Goal: Task Accomplishment & Management: Use online tool/utility

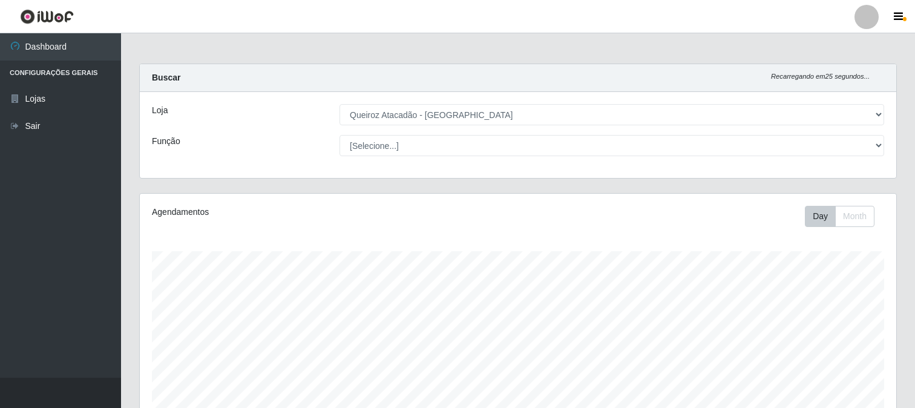
select select "464"
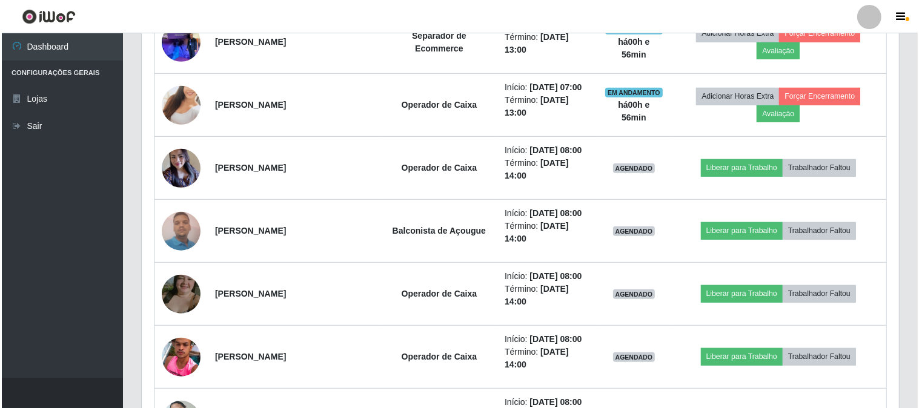
scroll to position [584, 0]
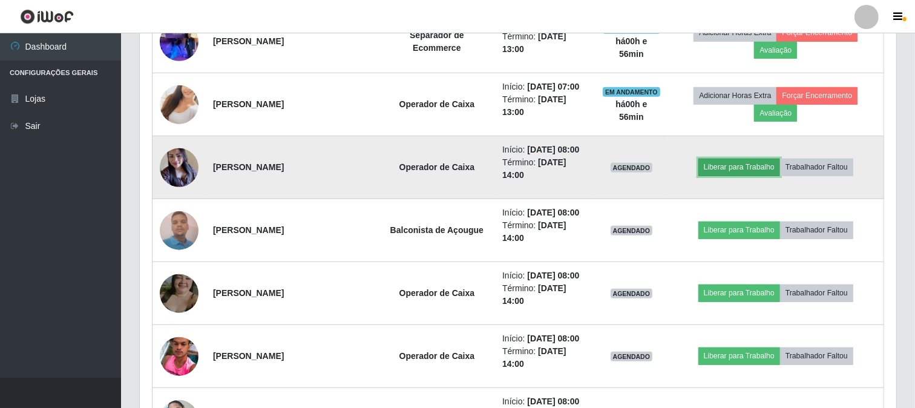
click at [758, 170] on button "Liberar para Trabalho" at bounding box center [740, 167] width 82 height 17
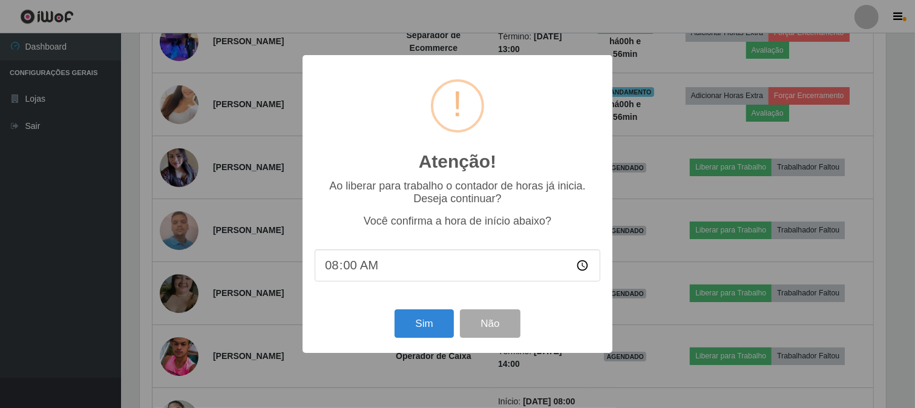
scroll to position [251, 749]
click at [420, 331] on button "Sim" at bounding box center [426, 323] width 59 height 28
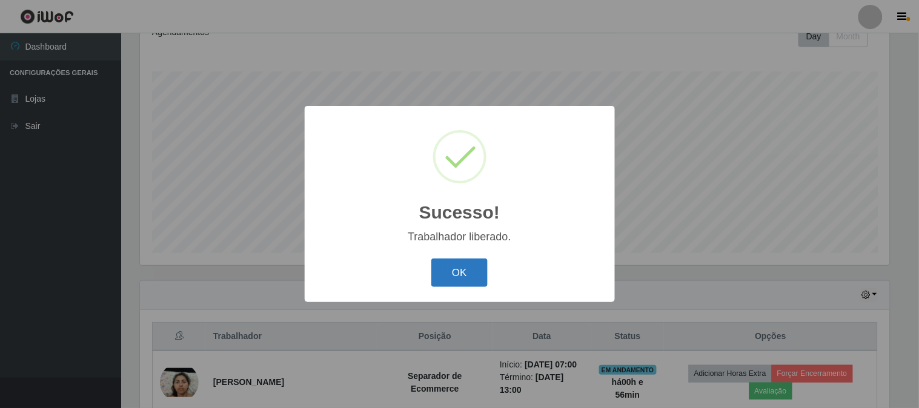
click at [451, 277] on button "OK" at bounding box center [459, 273] width 56 height 28
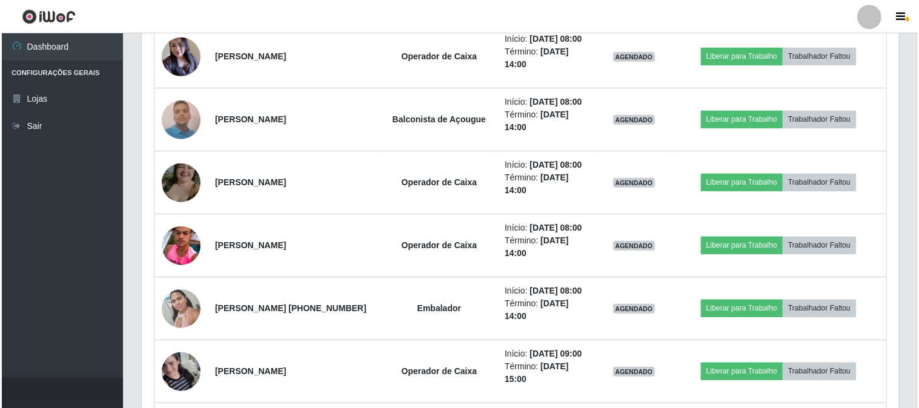
scroll to position [718, 0]
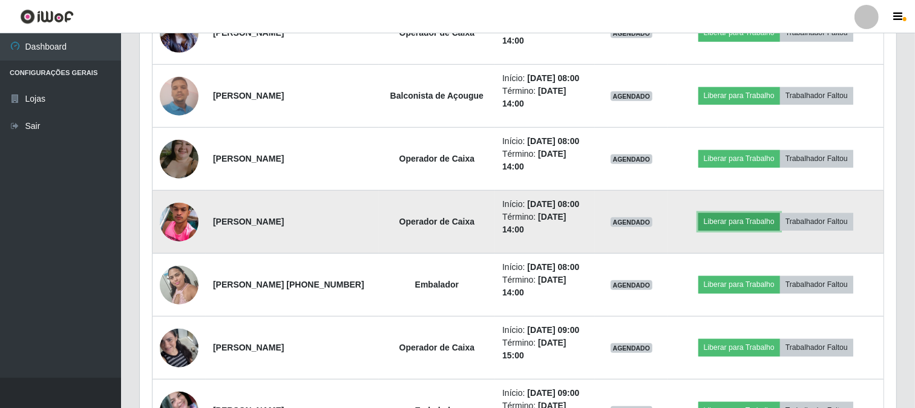
click at [734, 226] on button "Liberar para Trabalho" at bounding box center [740, 221] width 82 height 17
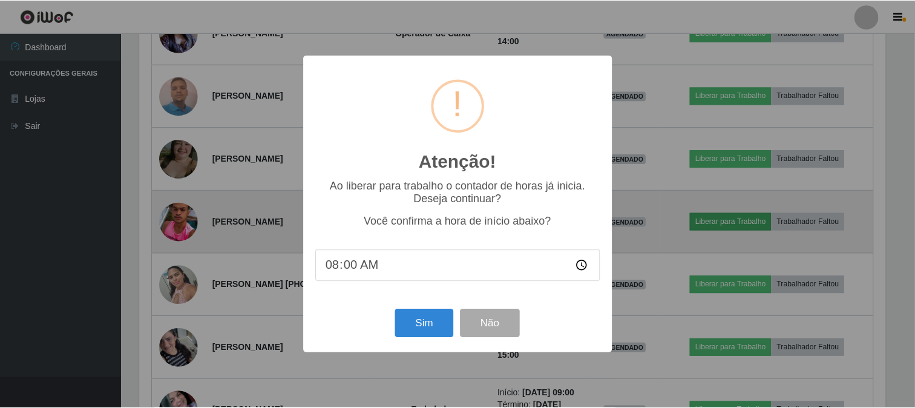
scroll to position [251, 749]
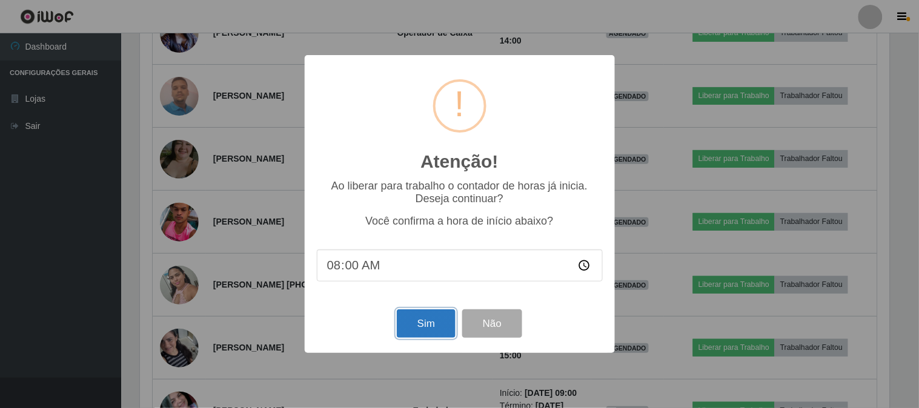
click at [424, 332] on button "Sim" at bounding box center [426, 323] width 59 height 28
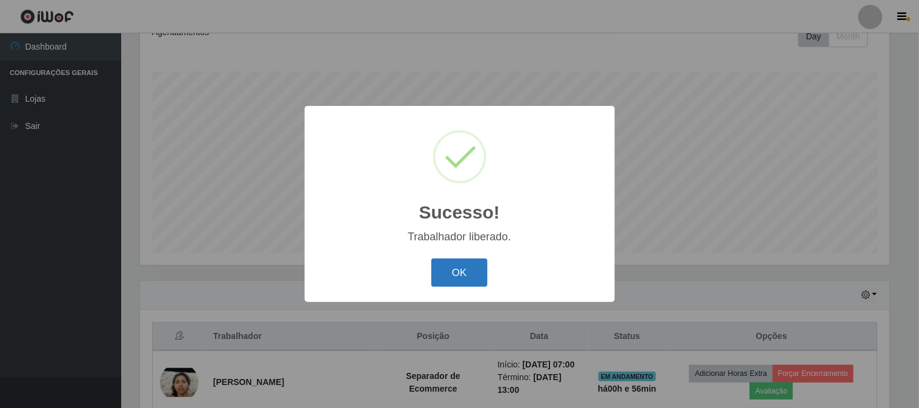
click at [462, 279] on button "OK" at bounding box center [459, 273] width 56 height 28
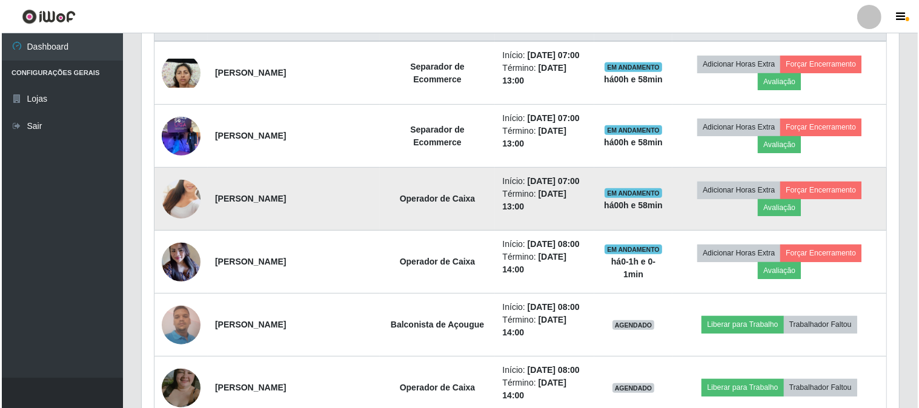
scroll to position [516, 0]
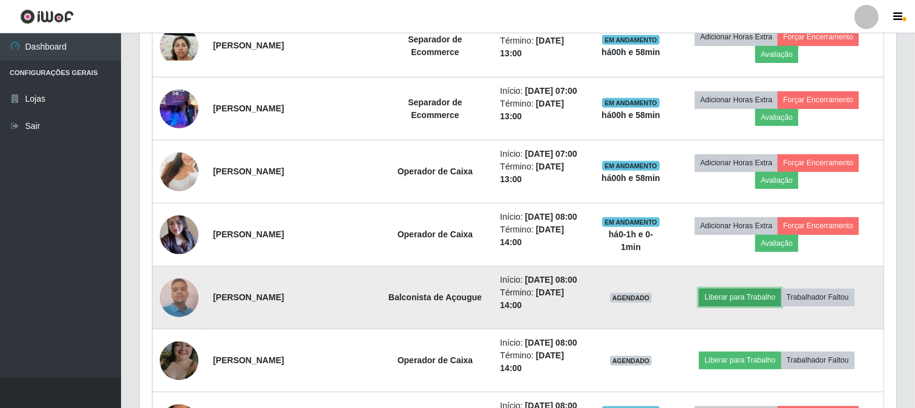
click at [754, 295] on button "Liberar para Trabalho" at bounding box center [740, 297] width 82 height 17
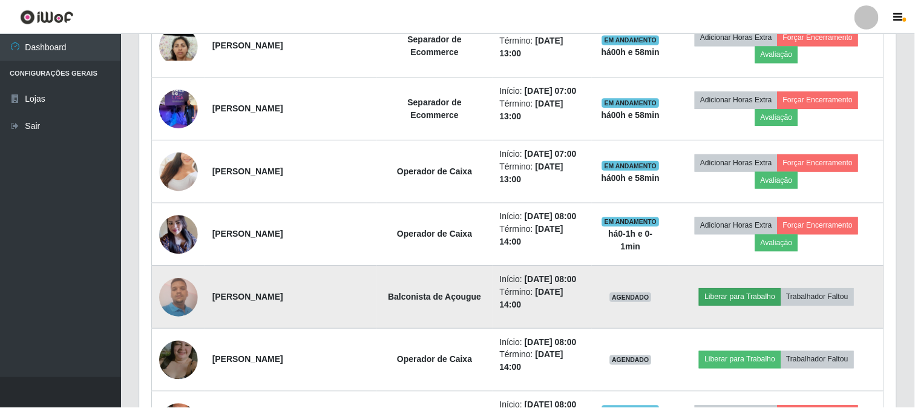
scroll to position [251, 749]
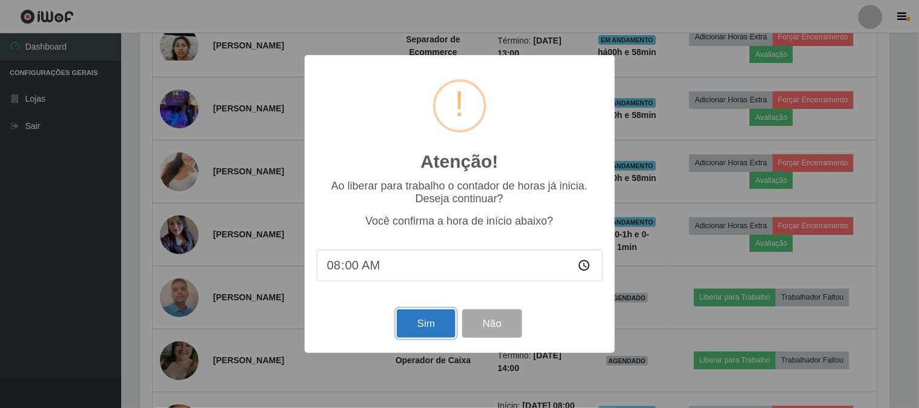
click at [427, 329] on button "Sim" at bounding box center [426, 323] width 59 height 28
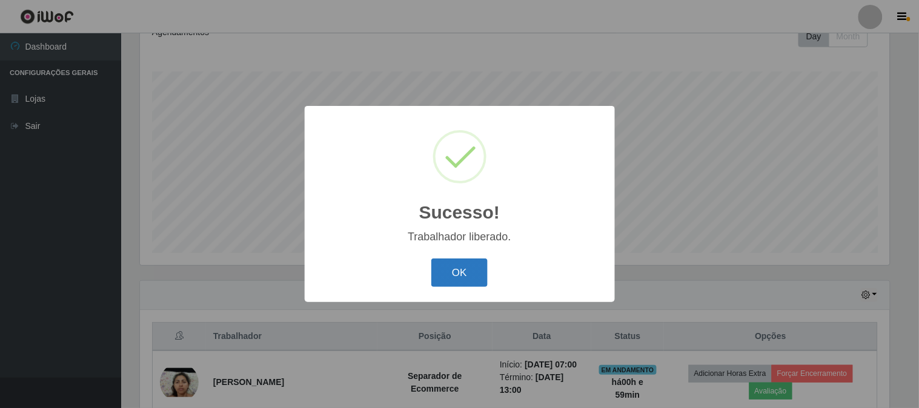
click at [476, 271] on button "OK" at bounding box center [459, 273] width 56 height 28
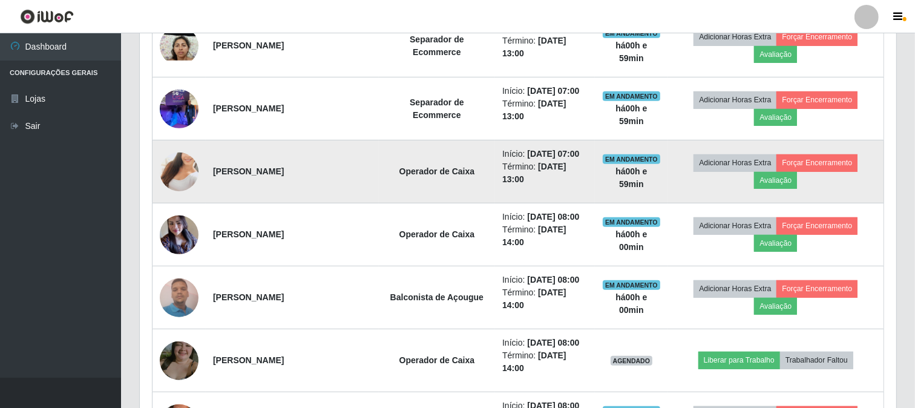
scroll to position [584, 0]
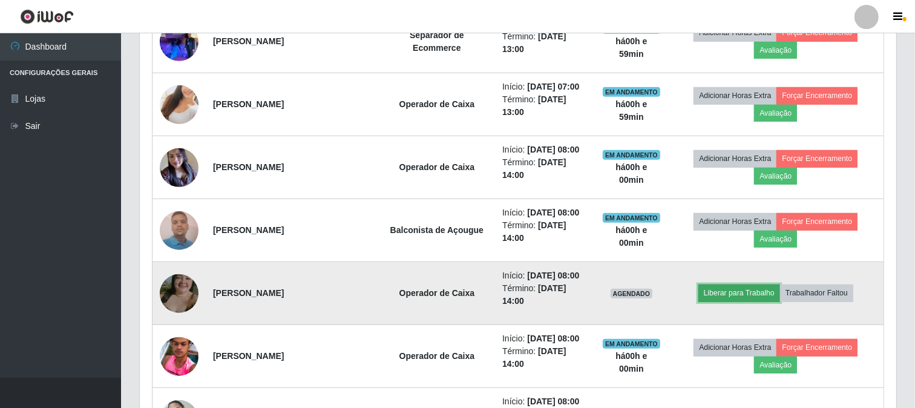
click at [737, 297] on button "Liberar para Trabalho" at bounding box center [740, 293] width 82 height 17
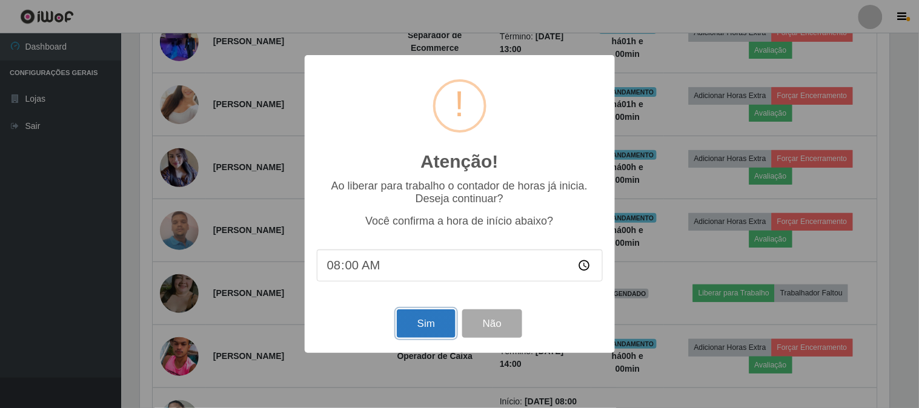
click at [421, 327] on button "Sim" at bounding box center [426, 323] width 59 height 28
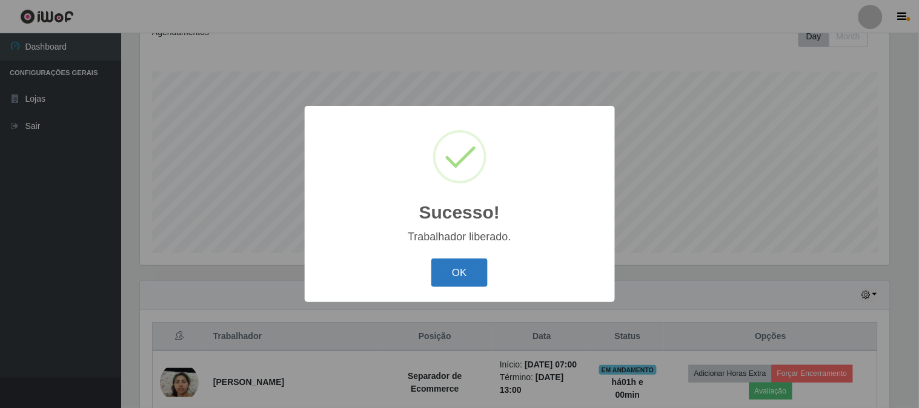
click at [444, 268] on button "OK" at bounding box center [459, 273] width 56 height 28
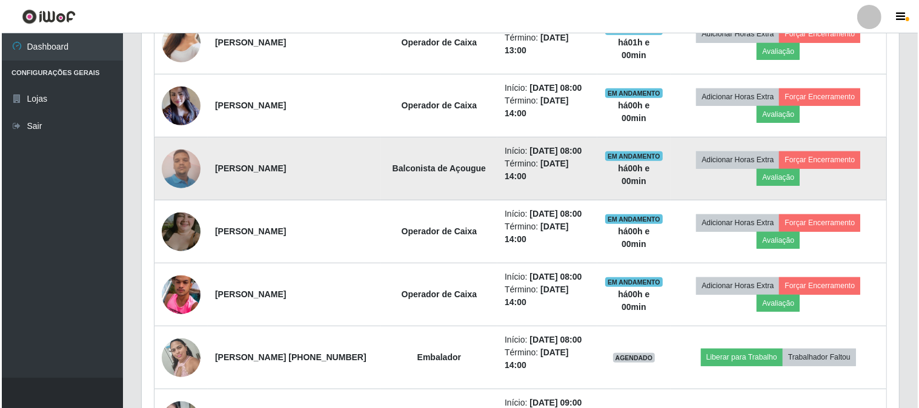
scroll to position [651, 0]
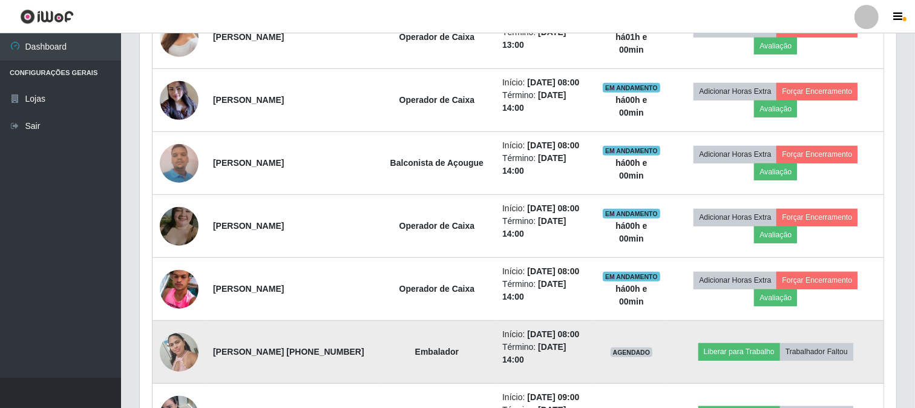
click at [174, 351] on img at bounding box center [179, 351] width 39 height 51
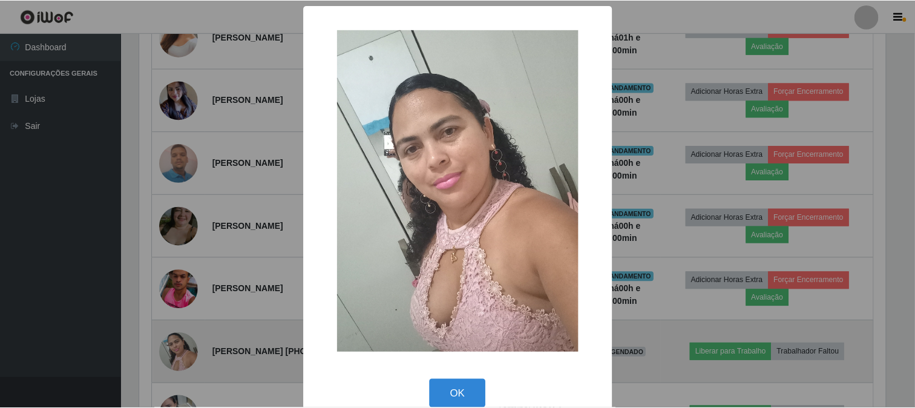
scroll to position [251, 749]
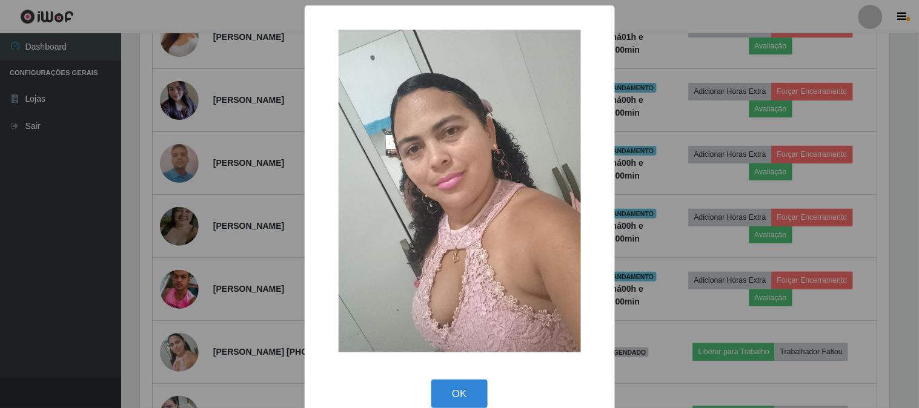
click at [106, 330] on div "× OK Cancel" at bounding box center [459, 204] width 919 height 408
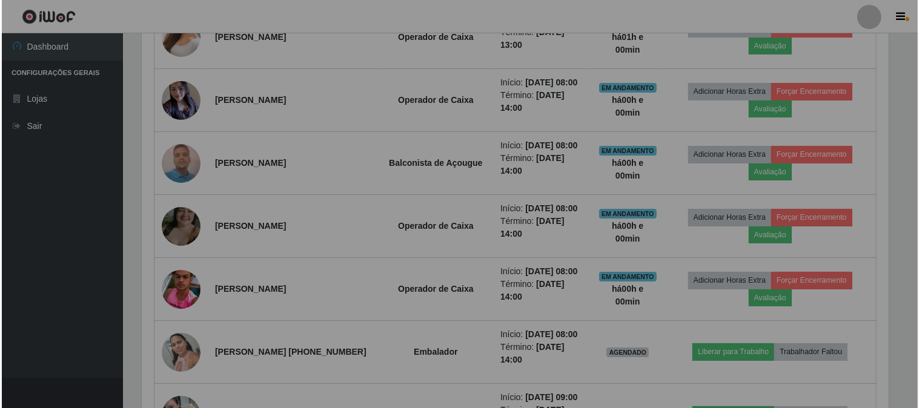
scroll to position [251, 757]
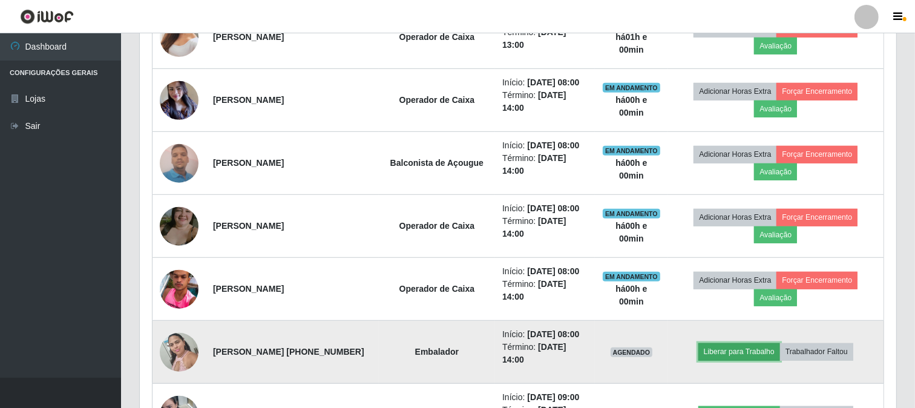
click at [741, 354] on button "Liberar para Trabalho" at bounding box center [740, 351] width 82 height 17
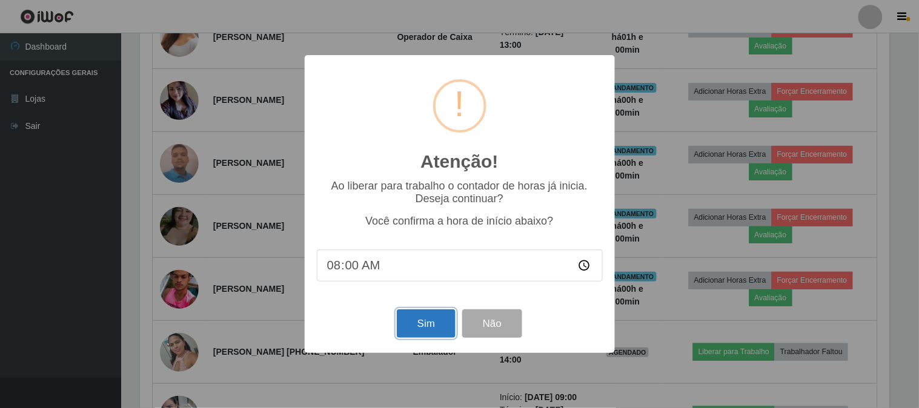
click at [422, 335] on button "Sim" at bounding box center [426, 323] width 59 height 28
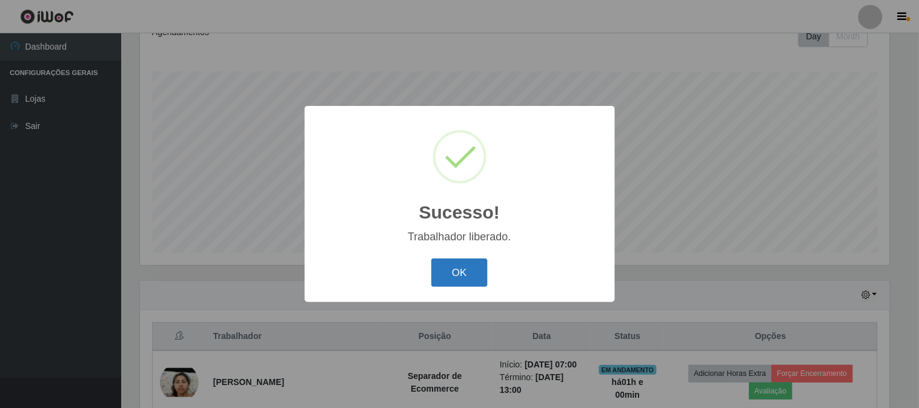
click at [440, 279] on button "OK" at bounding box center [459, 273] width 56 height 28
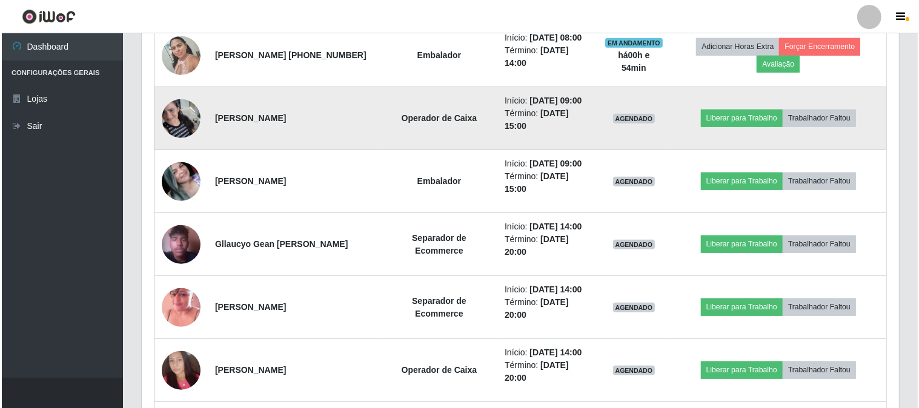
scroll to position [822, 0]
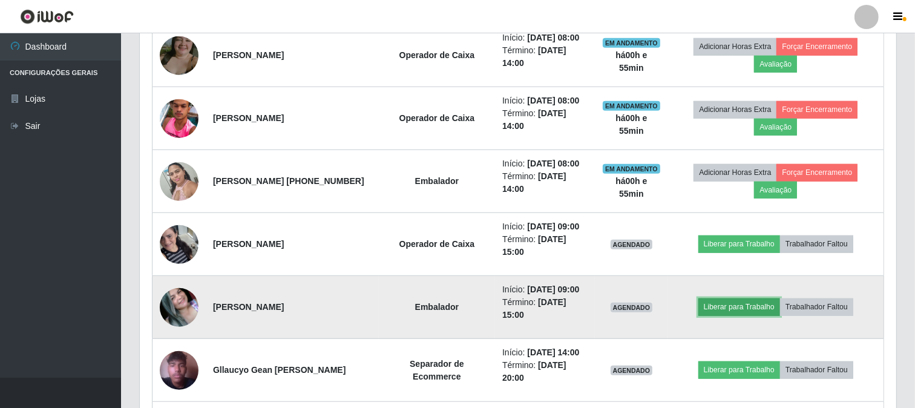
click at [759, 306] on button "Liberar para Trabalho" at bounding box center [740, 306] width 82 height 17
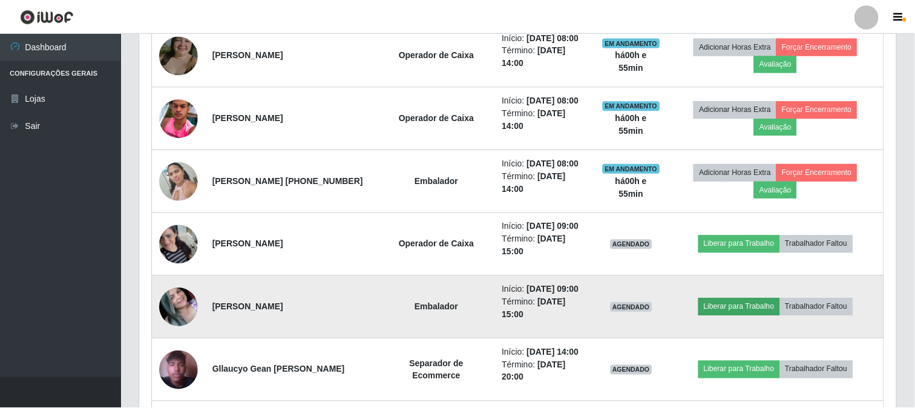
scroll to position [251, 749]
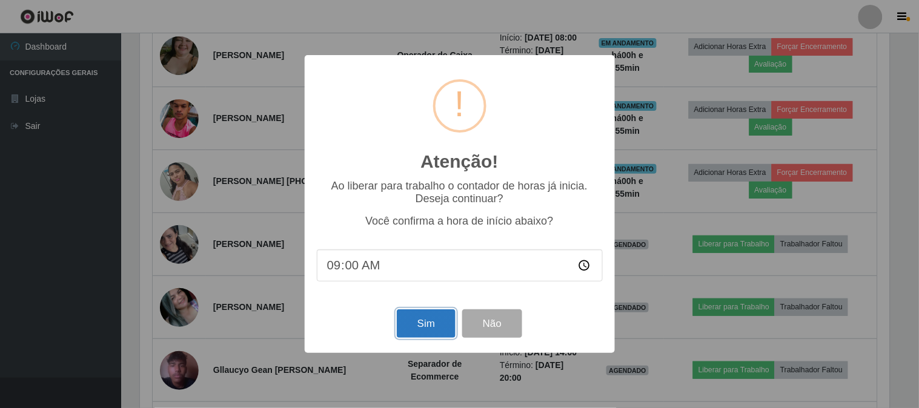
click at [425, 330] on button "Sim" at bounding box center [426, 323] width 59 height 28
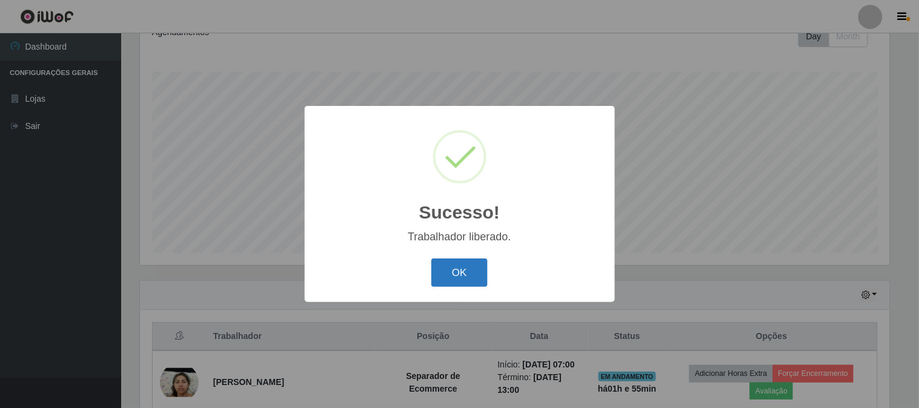
click at [475, 272] on button "OK" at bounding box center [459, 273] width 56 height 28
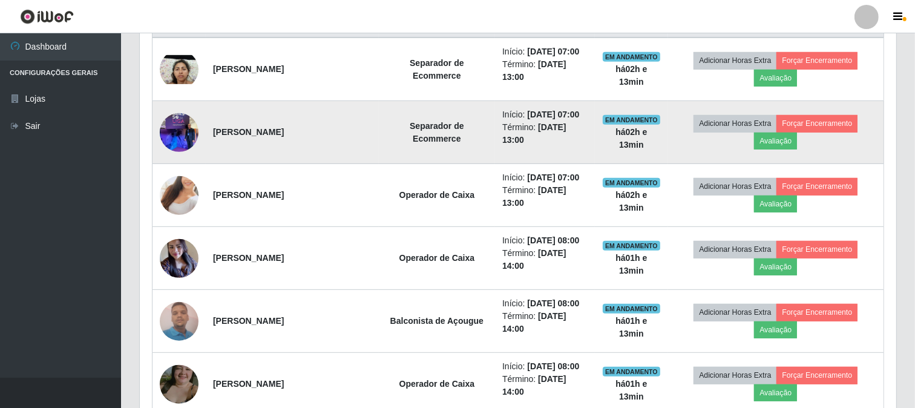
scroll to position [516, 0]
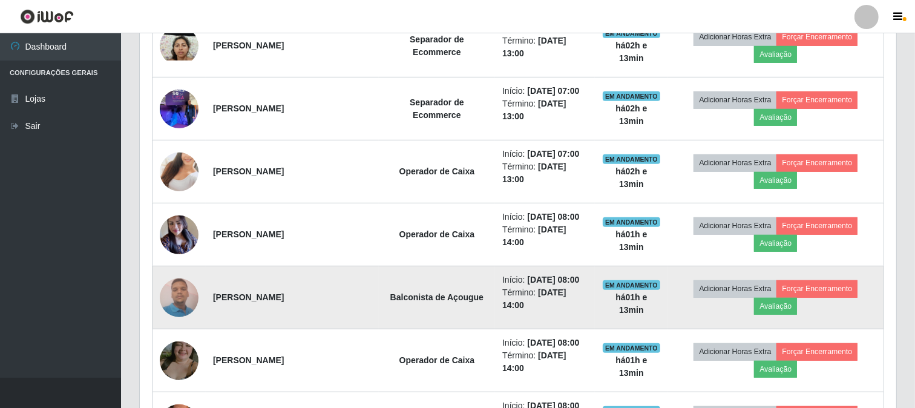
click at [182, 305] on img at bounding box center [179, 297] width 39 height 51
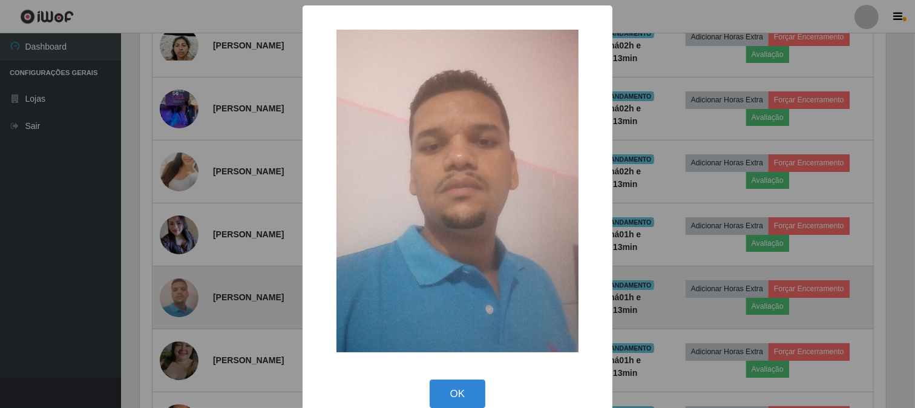
scroll to position [251, 749]
click at [182, 305] on div "× OK Cancel" at bounding box center [459, 204] width 919 height 408
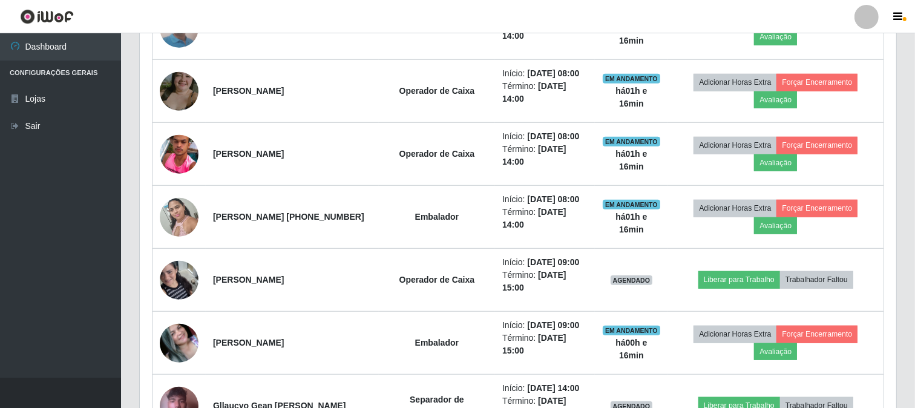
scroll to position [785, 0]
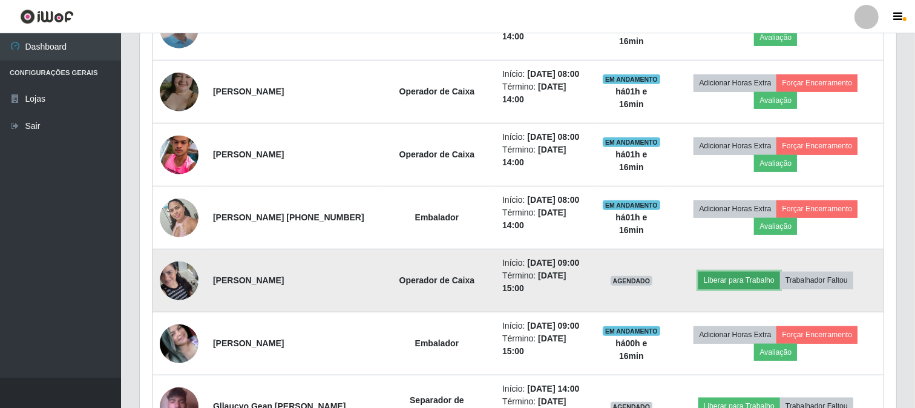
click at [759, 275] on button "Liberar para Trabalho" at bounding box center [740, 280] width 82 height 17
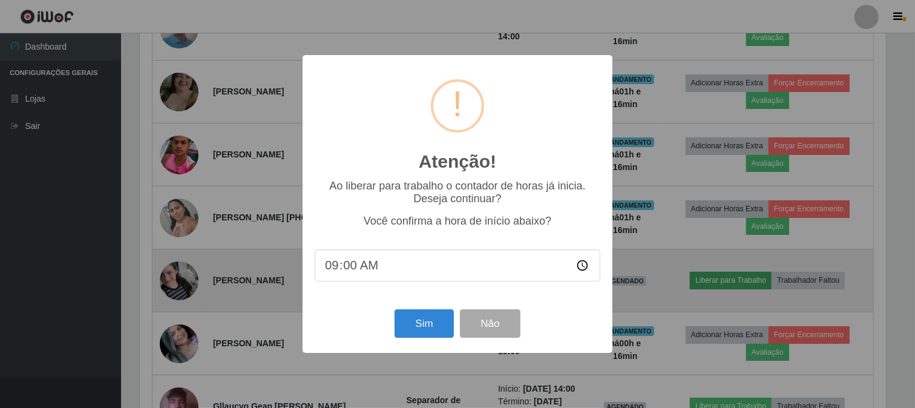
scroll to position [251, 749]
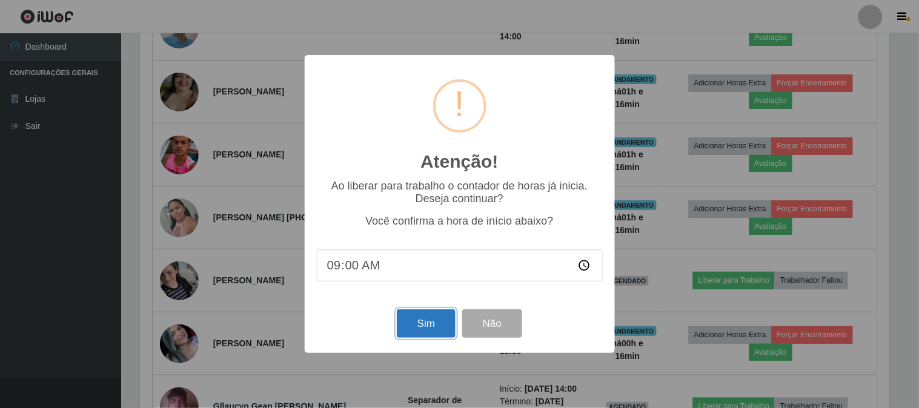
click at [421, 322] on button "Sim" at bounding box center [426, 323] width 59 height 28
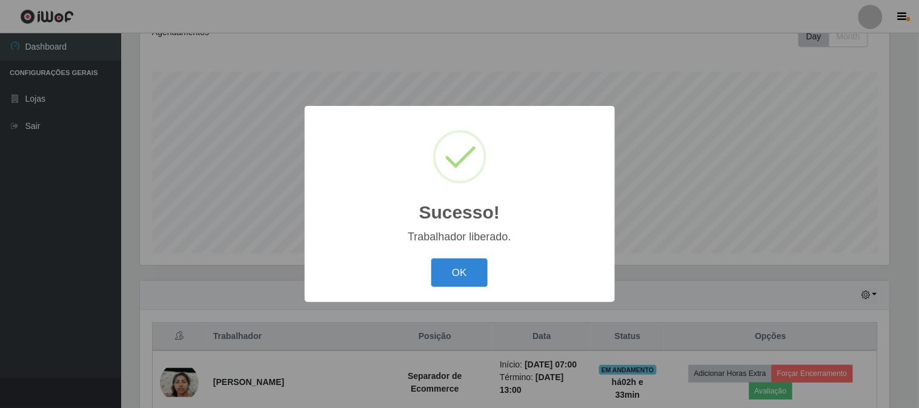
click at [431, 259] on button "OK" at bounding box center [459, 273] width 56 height 28
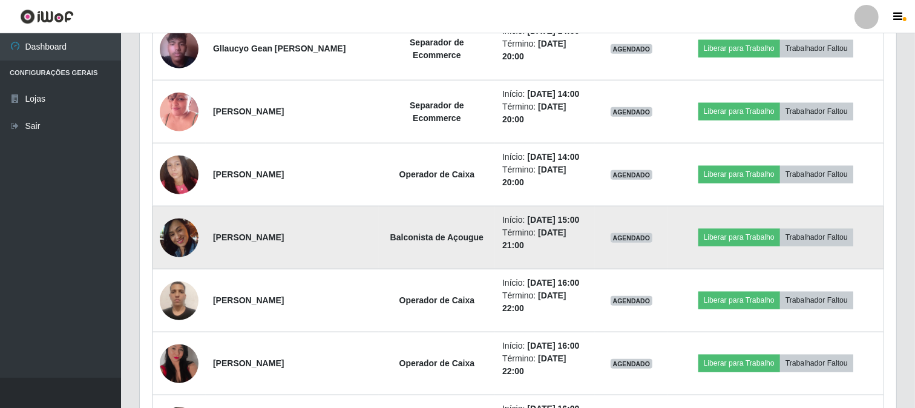
scroll to position [1211, 0]
